Goal: Use online tool/utility: Utilize a website feature to perform a specific function

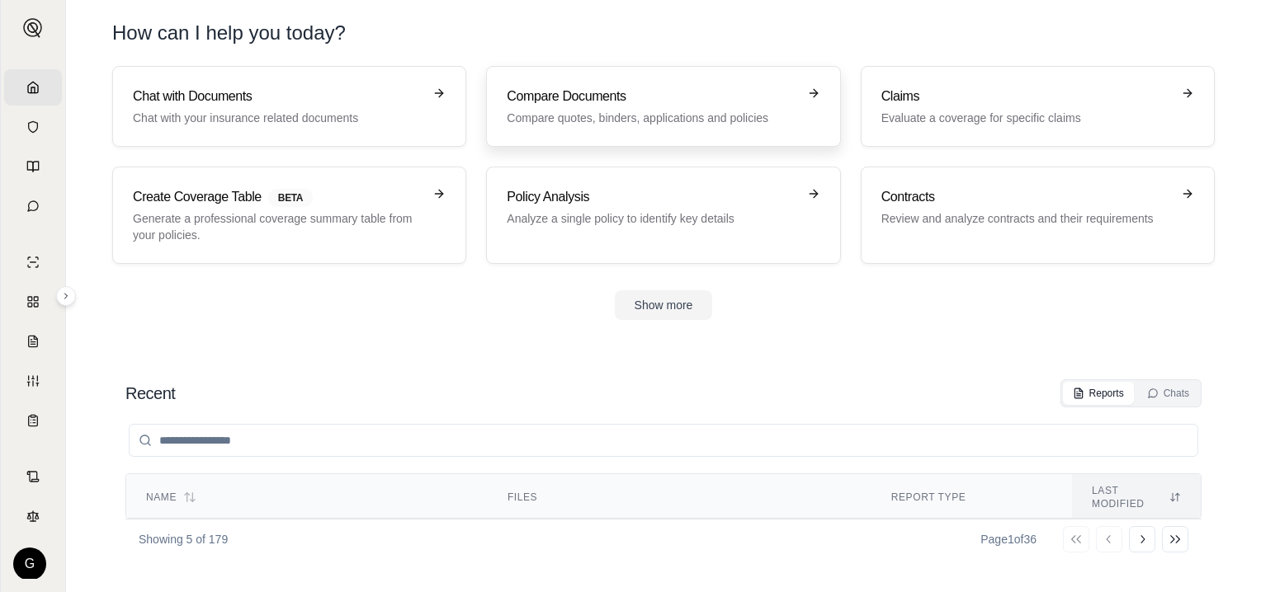
click at [594, 100] on h3 "Compare Documents" at bounding box center [652, 97] width 290 height 20
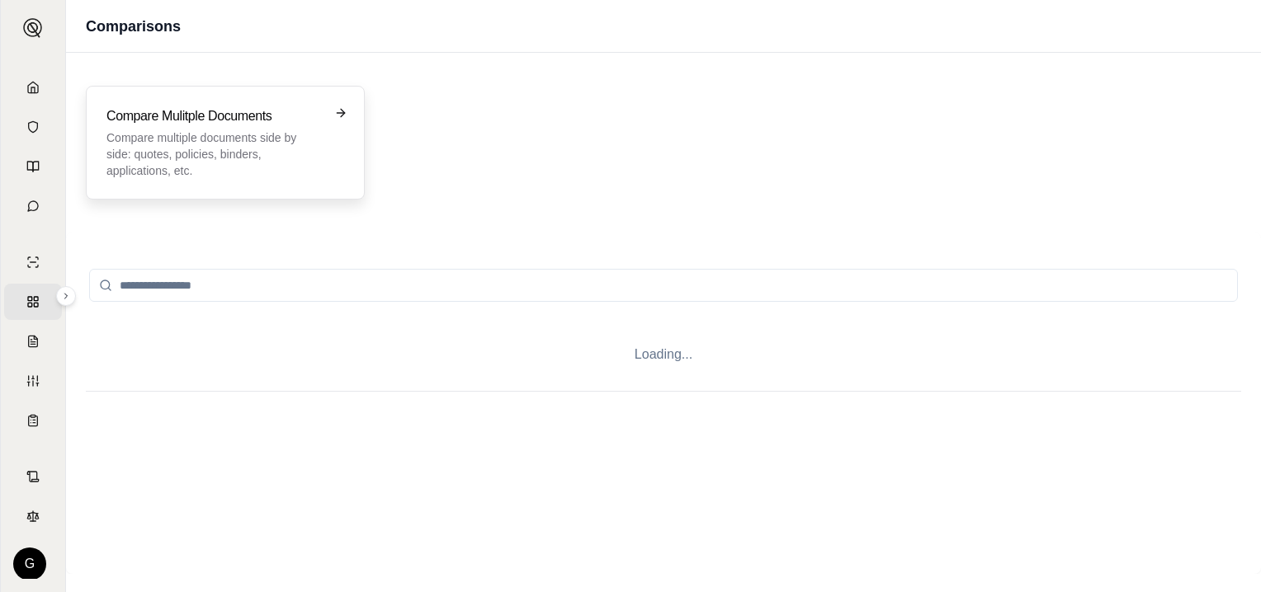
click at [265, 139] on p "Compare multiple documents side by side: quotes, policies, binders, application…" at bounding box center [213, 155] width 215 height 50
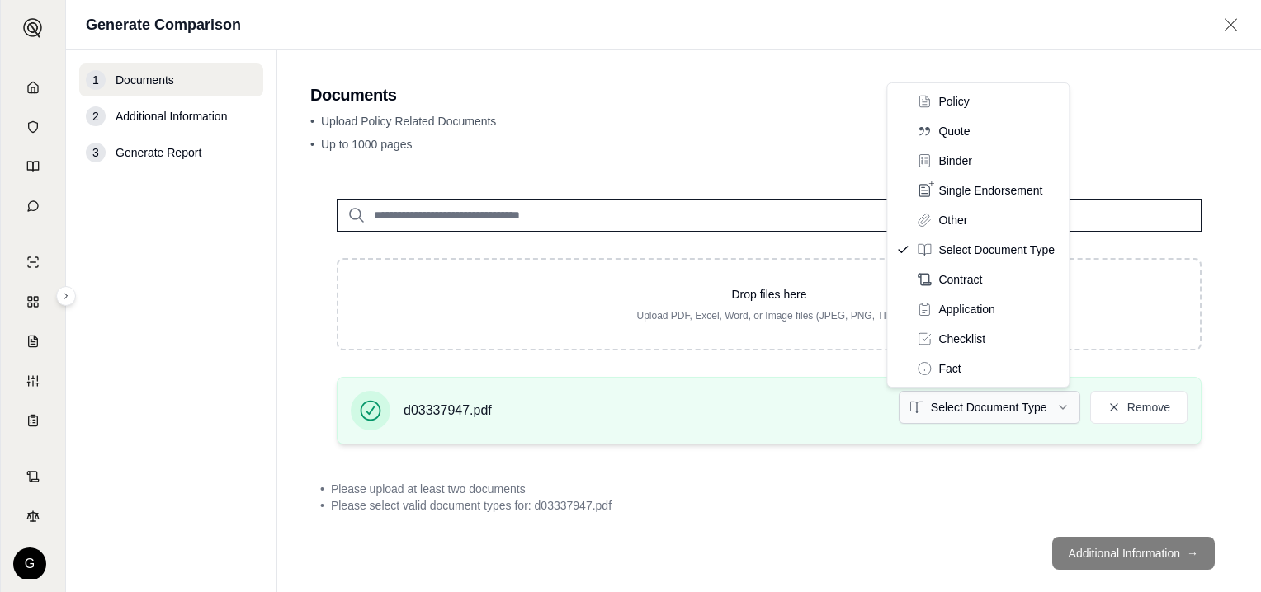
click at [1053, 407] on html "Home Vault Prompts Chats Single Policy Comparisons Claims Custom Report Coverag…" at bounding box center [630, 296] width 1261 height 592
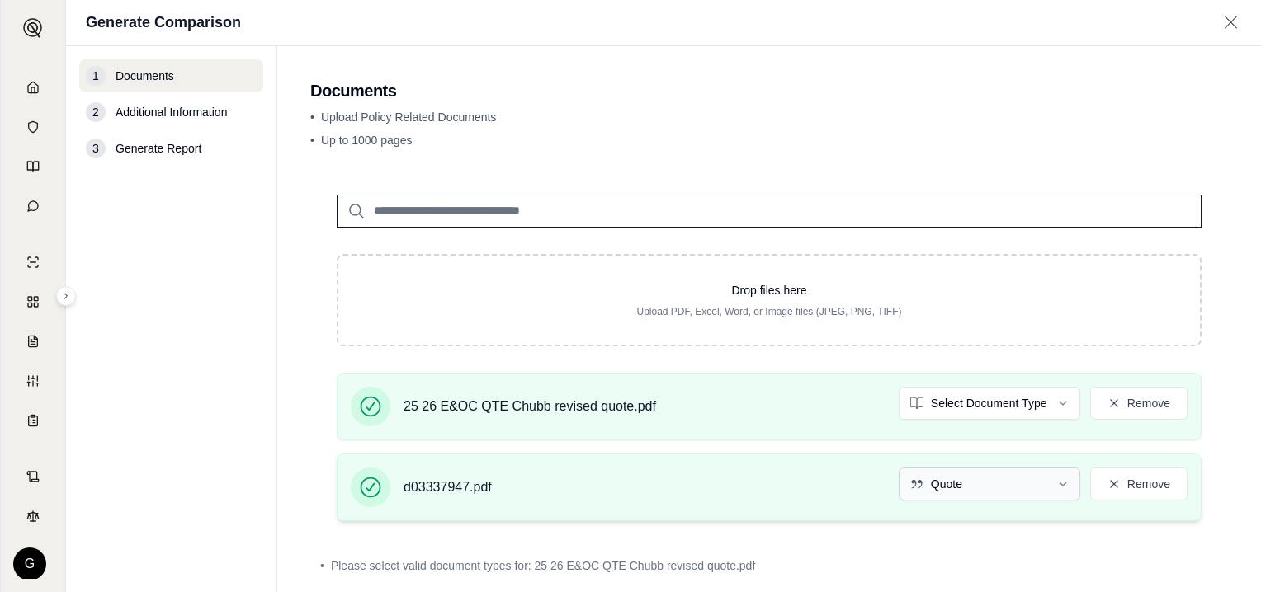
click at [1054, 480] on html "Home Vault Prompts Chats Single Policy Comparisons Claims Custom Report Coverag…" at bounding box center [630, 296] width 1261 height 592
click at [1051, 401] on html "Document type updated successfully Home Vault Prompts Chats Single Policy Compa…" at bounding box center [630, 296] width 1261 height 592
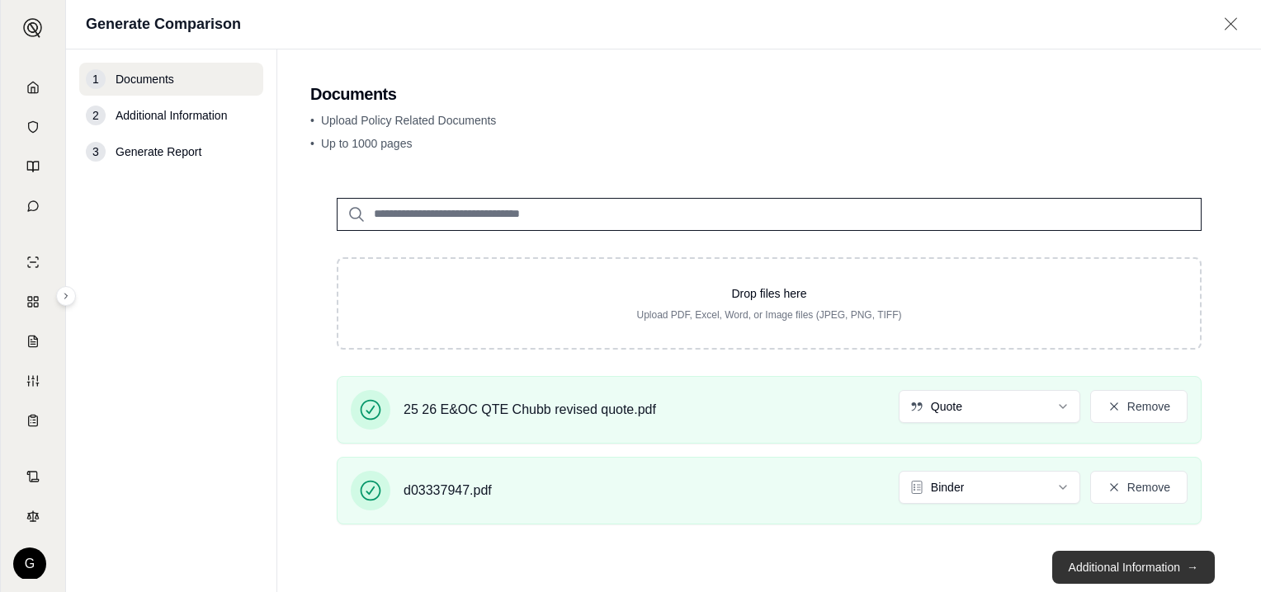
click at [1112, 564] on button "Additional Information →" at bounding box center [1133, 567] width 163 height 33
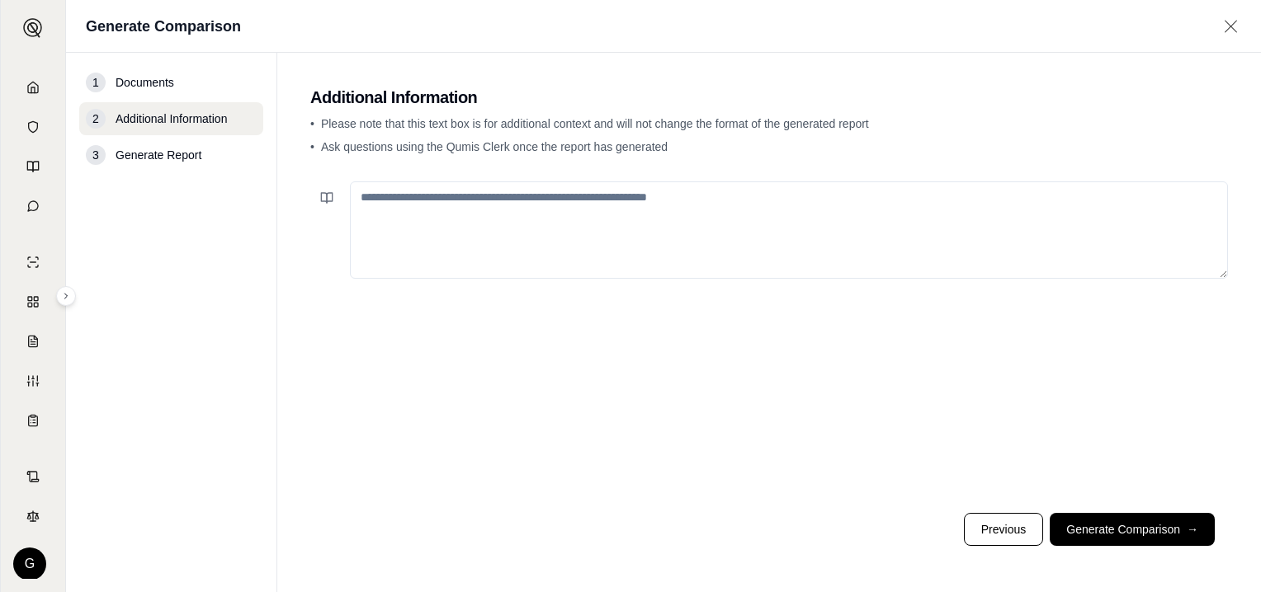
click at [528, 201] on textarea at bounding box center [789, 230] width 878 height 97
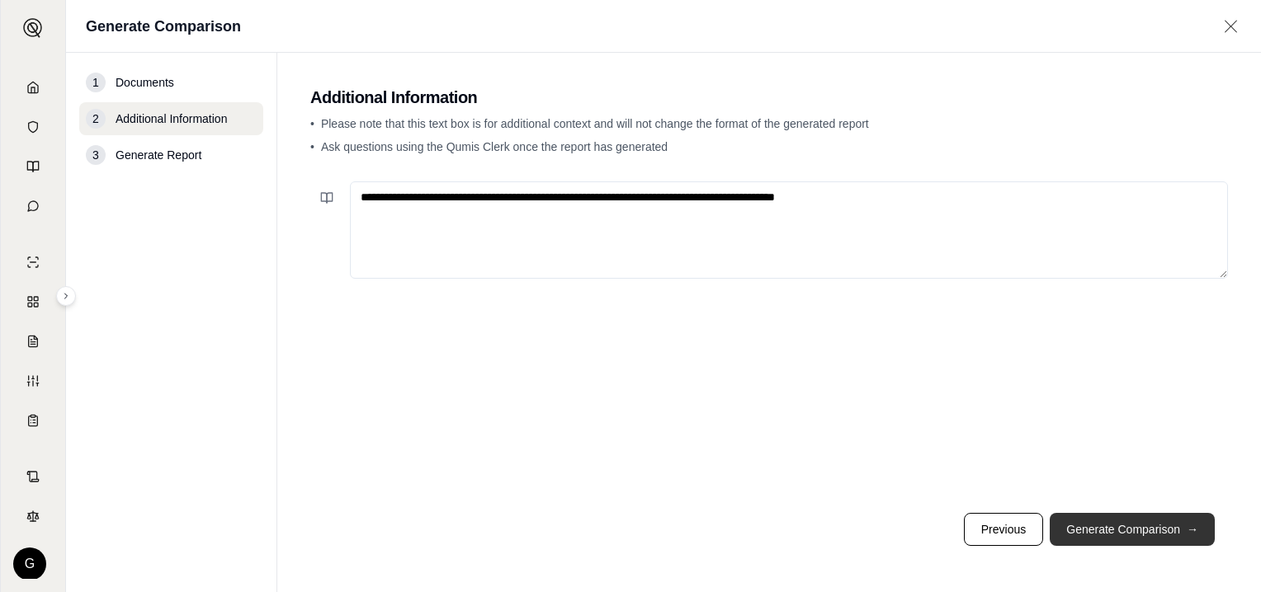
type textarea "**********"
click at [1125, 518] on button "Generate Comparison →" at bounding box center [1131, 529] width 165 height 33
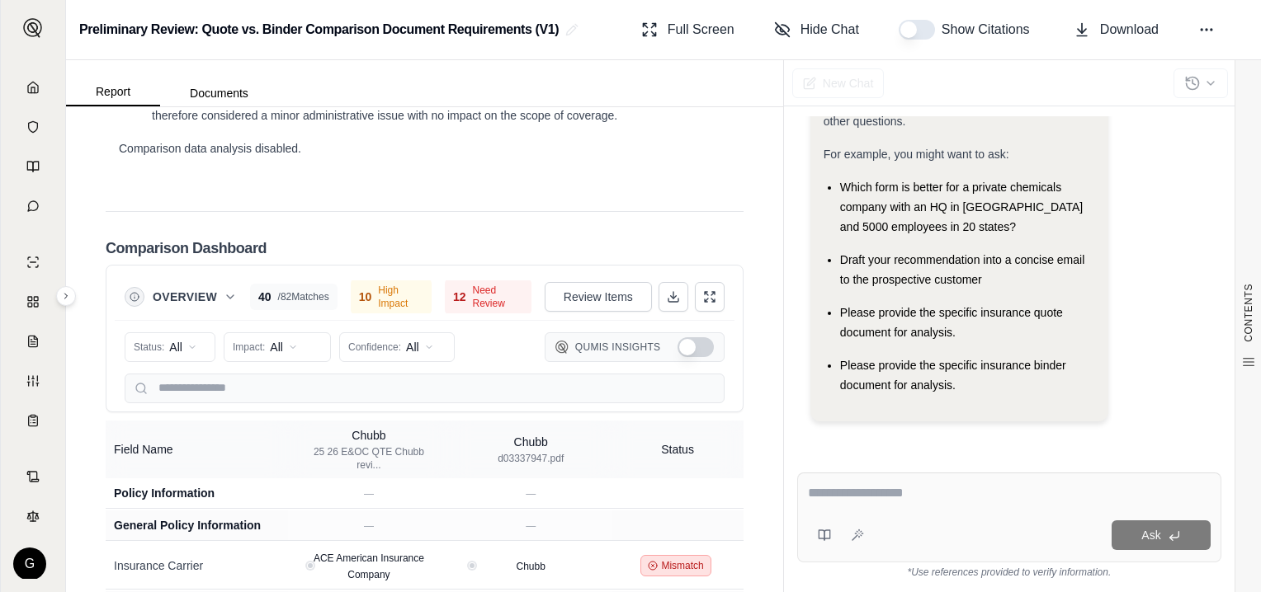
scroll to position [3548, 0]
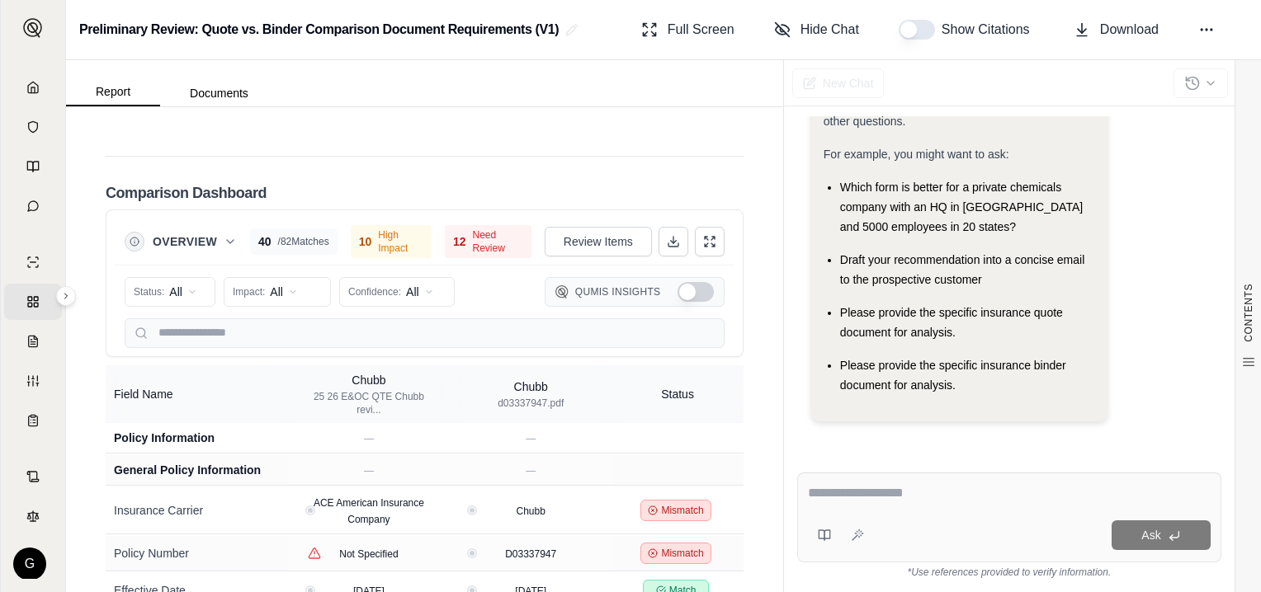
click at [473, 255] on span "Need Review" at bounding box center [498, 242] width 50 height 26
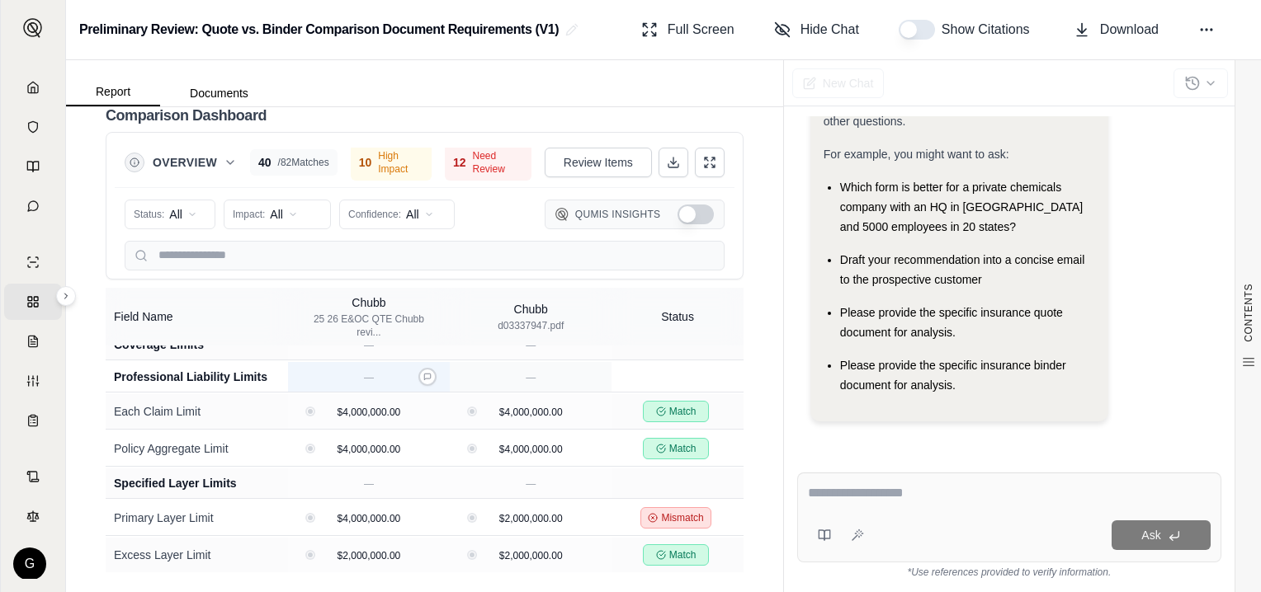
scroll to position [825, 0]
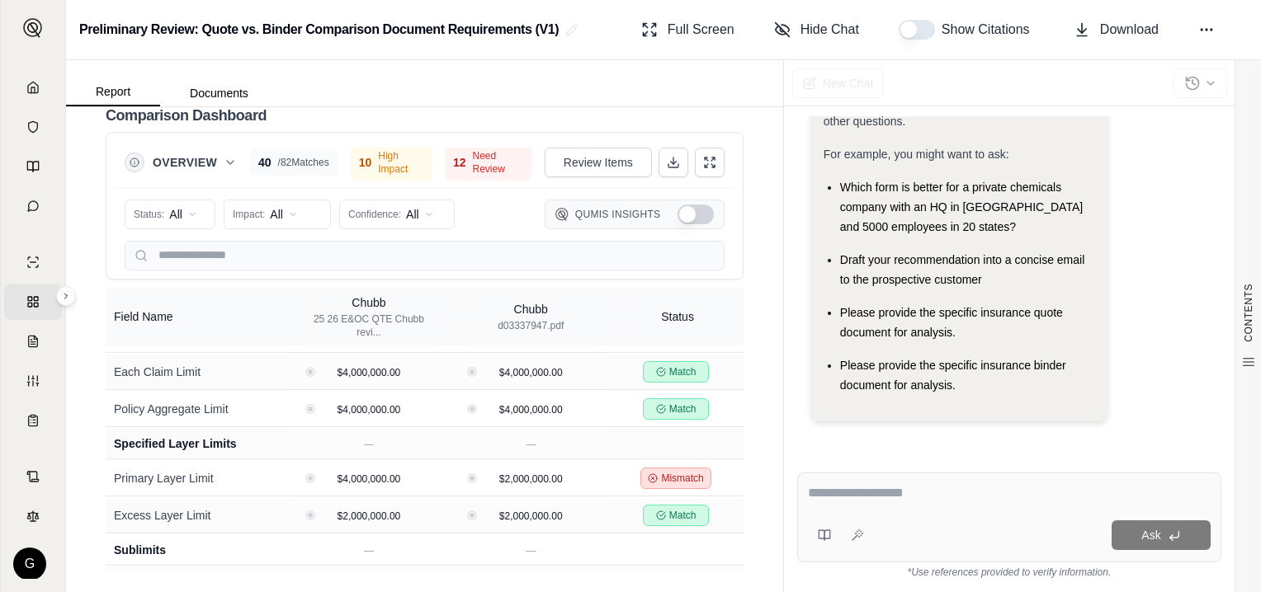
click at [845, 490] on textarea at bounding box center [1009, 493] width 403 height 20
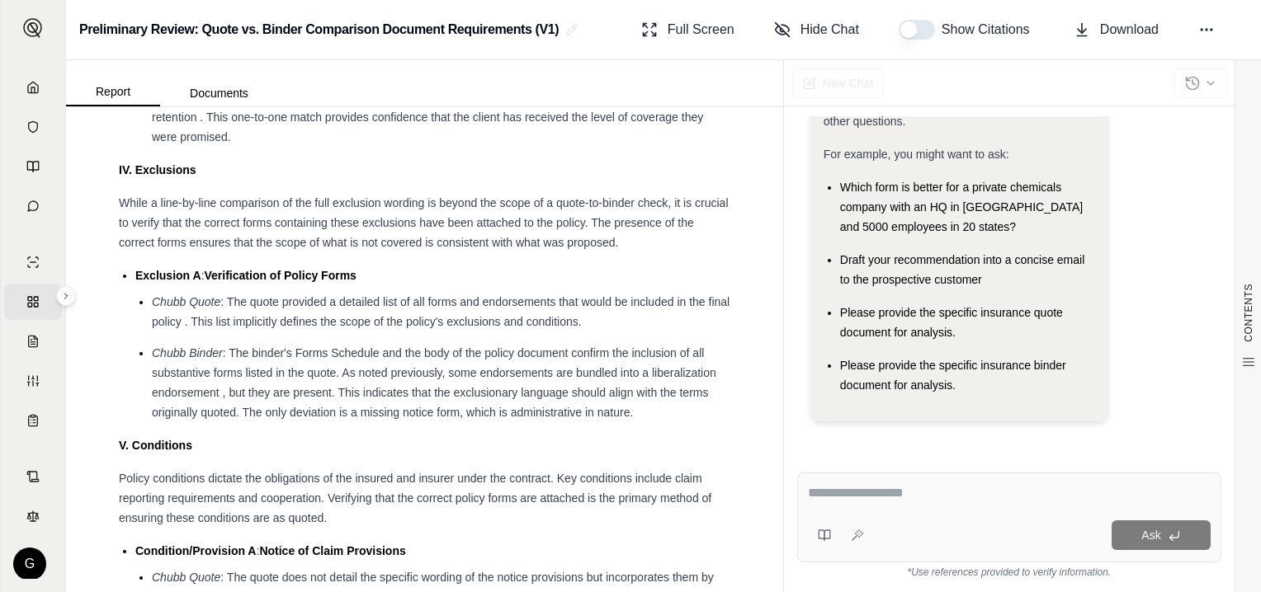
scroll to position [2475, 0]
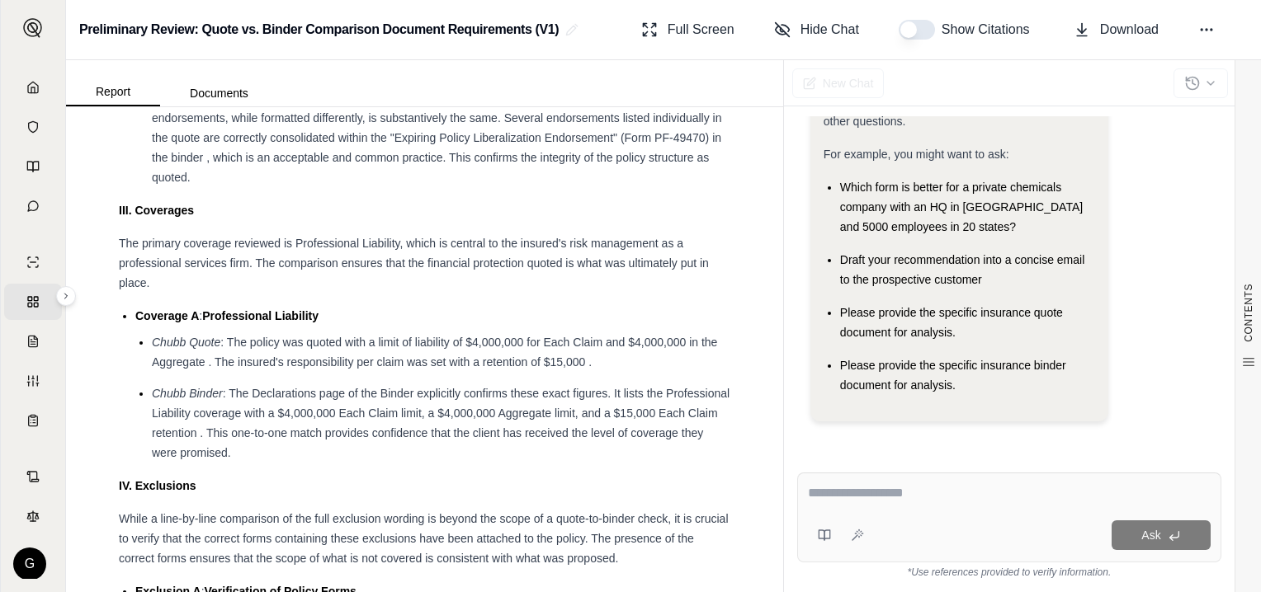
click at [913, 33] on button "button" at bounding box center [917, 30] width 36 height 20
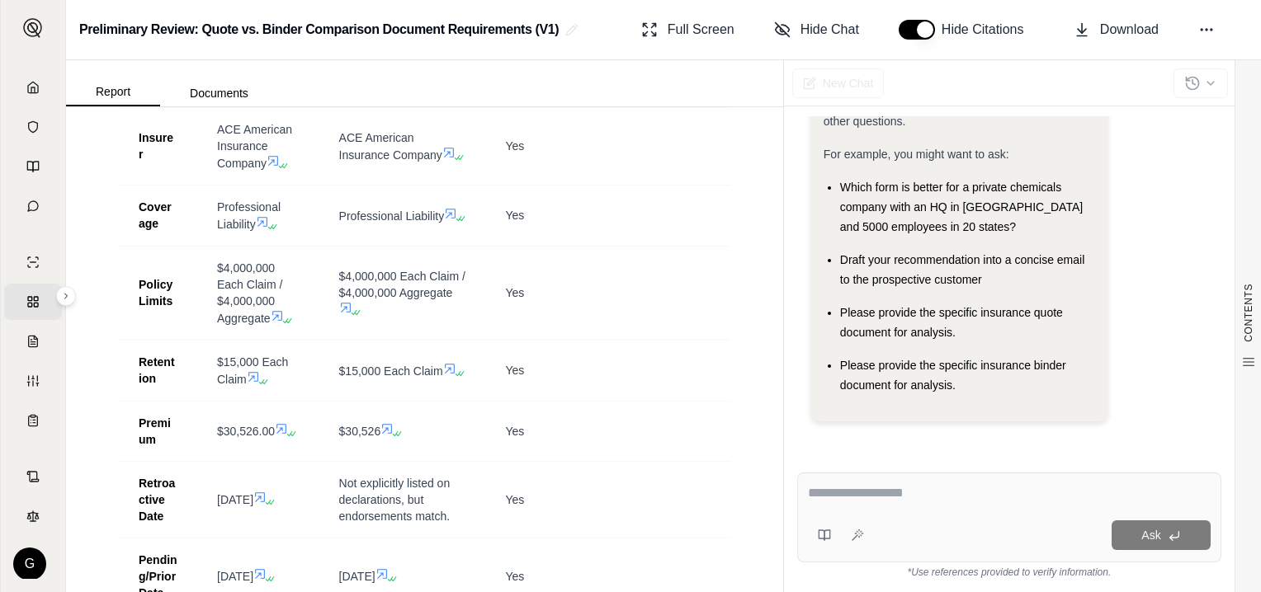
scroll to position [1073, 0]
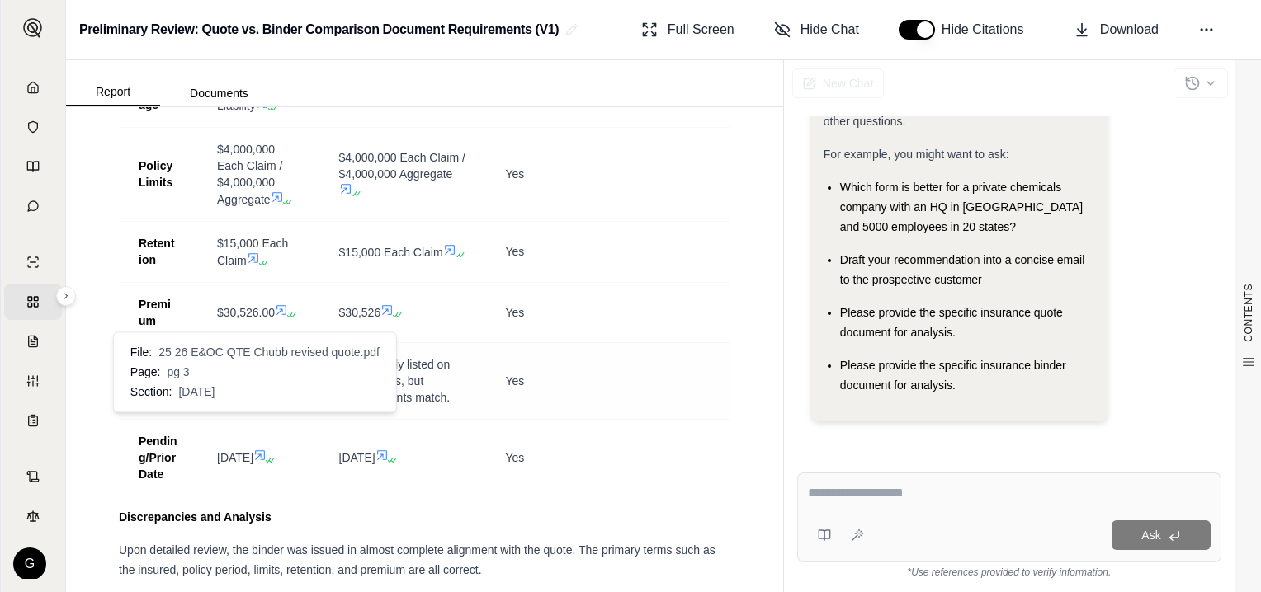
click at [255, 384] on icon at bounding box center [260, 379] width 10 height 10
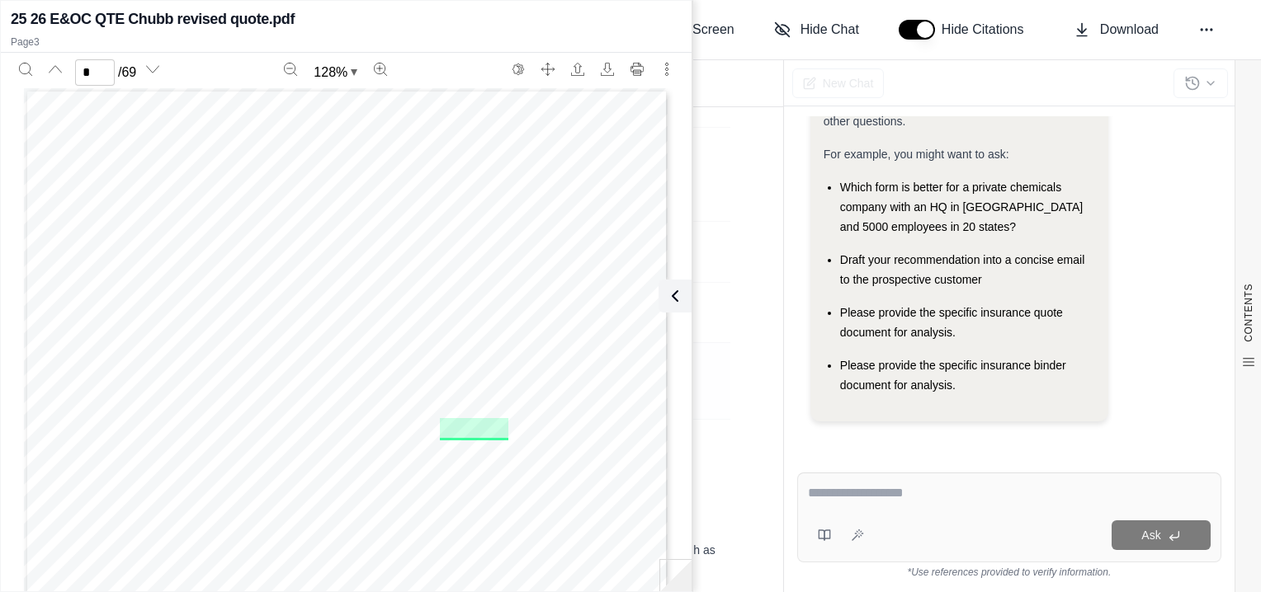
scroll to position [1670, 0]
type input "*"
click at [679, 300] on icon at bounding box center [672, 296] width 20 height 20
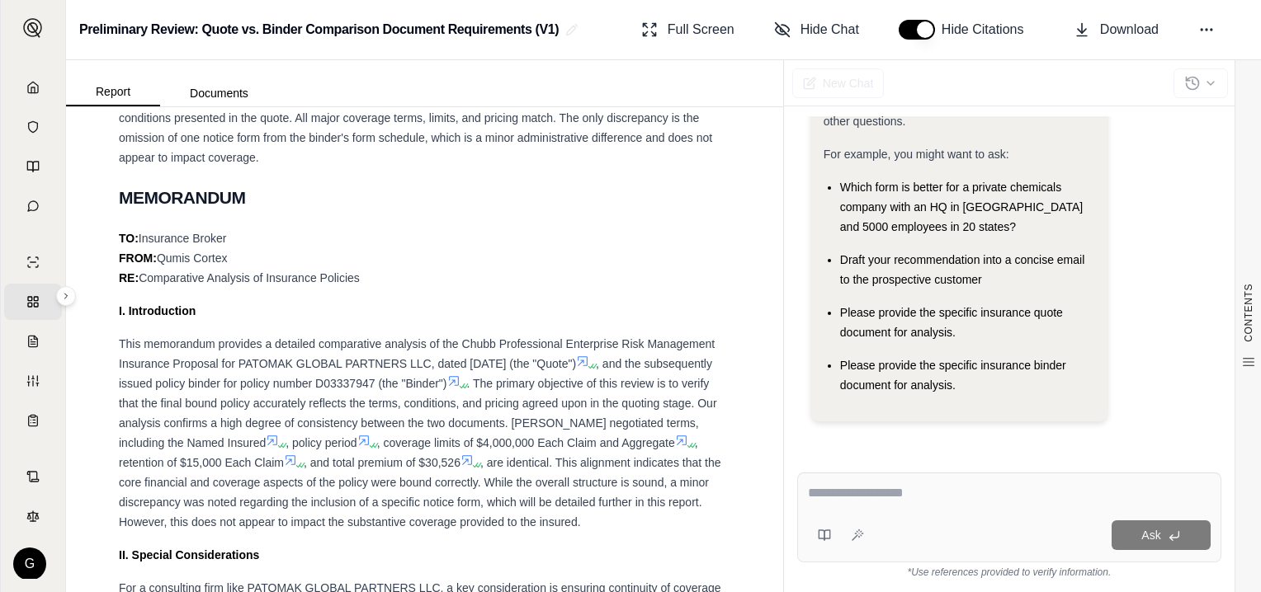
scroll to position [1815, 0]
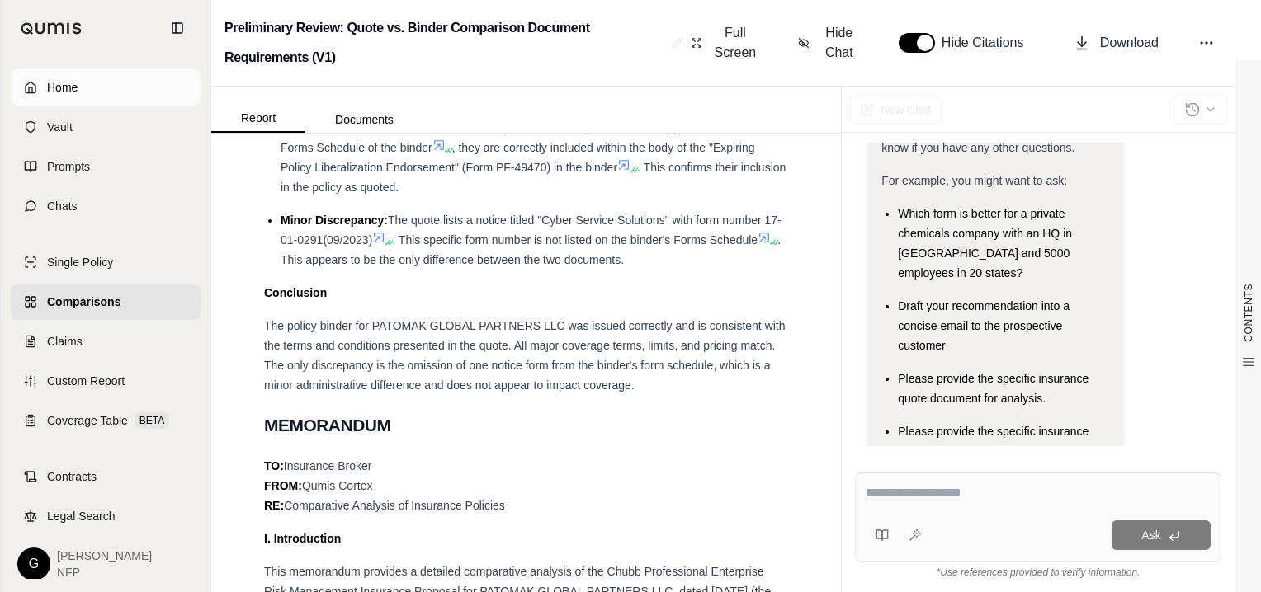
click at [29, 91] on link "Home" at bounding box center [106, 87] width 190 height 36
